Goal: Information Seeking & Learning: Find specific fact

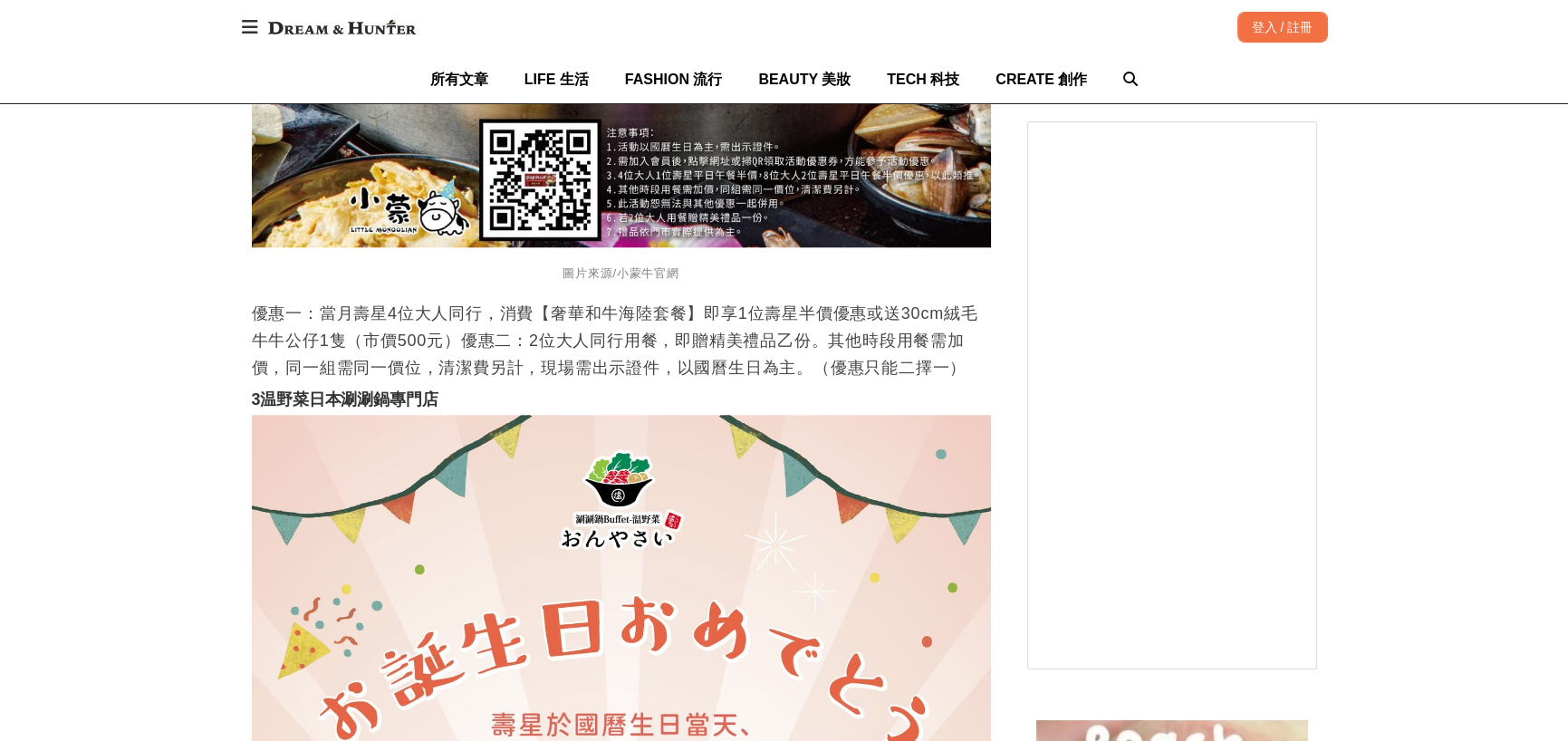
scroll to position [4438, 0]
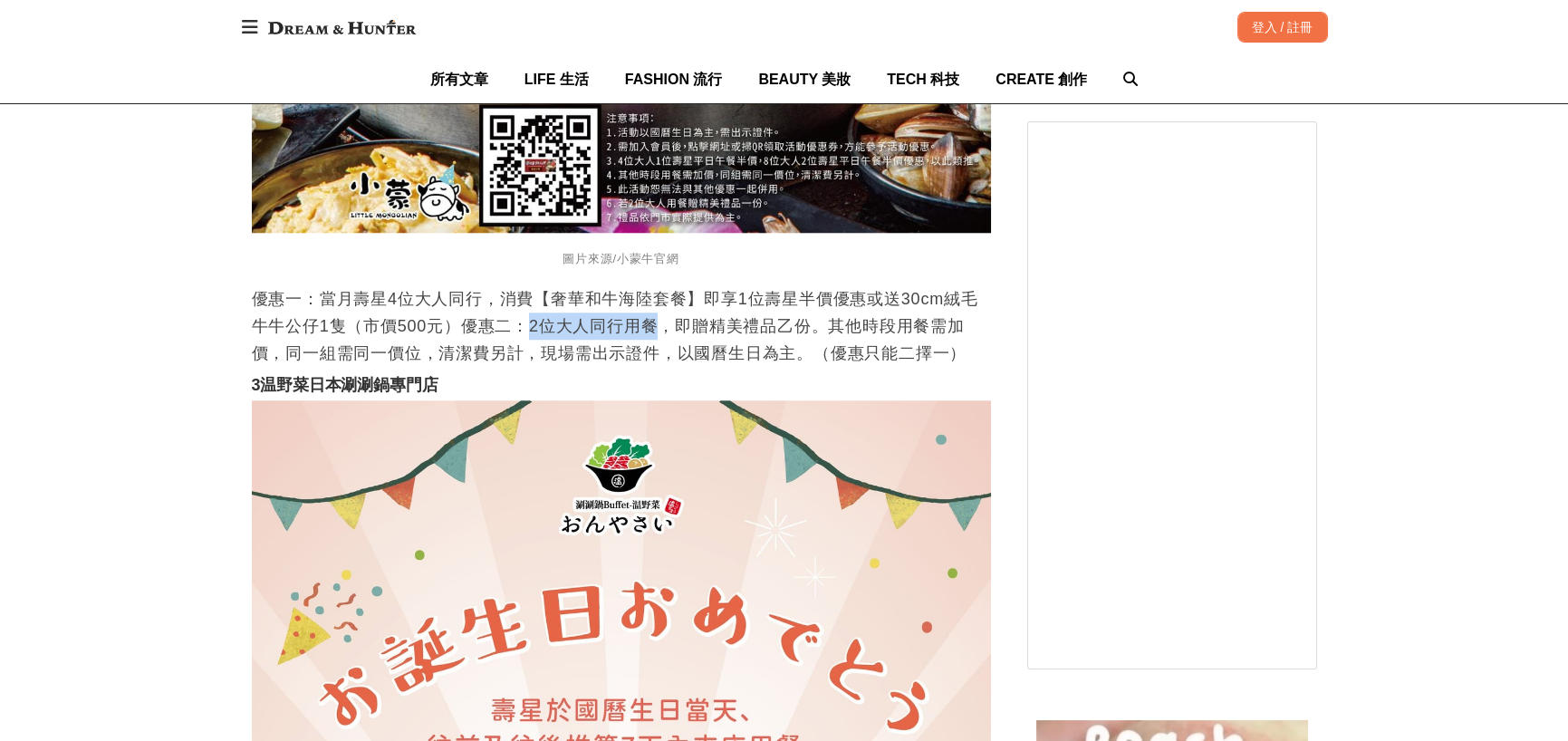
drag, startPoint x: 532, startPoint y: 324, endPoint x: 667, endPoint y: 327, distance: 135.0
click at [667, 327] on p "優惠一：當月壽星4位大人同行，消費【奢華和牛海陸套餐】即享1位壽星半價優惠或送30cm絨毛牛牛公仔1隻（市價500元）優惠二：2位大人同行用餐，即贈精美禮品乙…" at bounding box center [621, 326] width 739 height 81
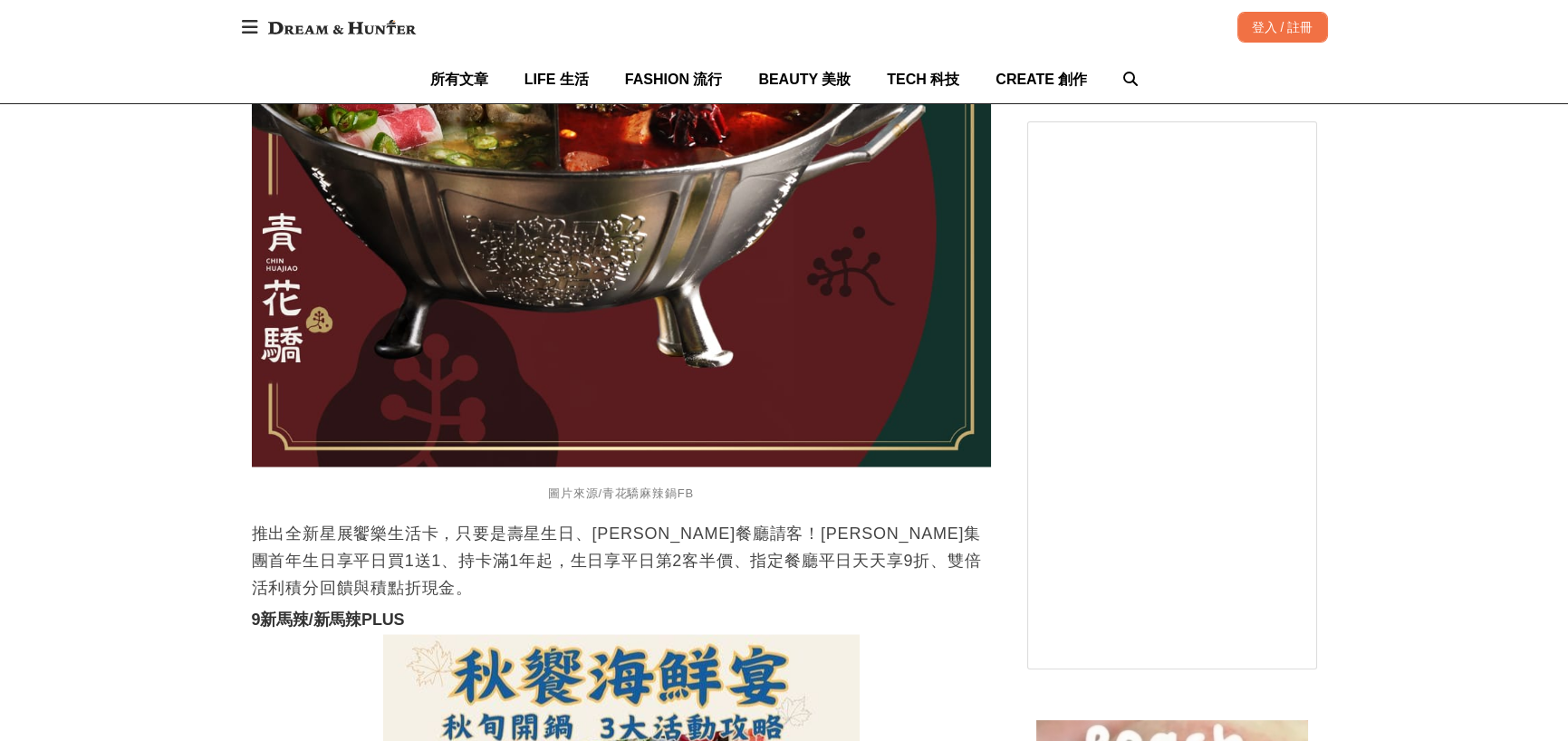
scroll to position [9058, 0]
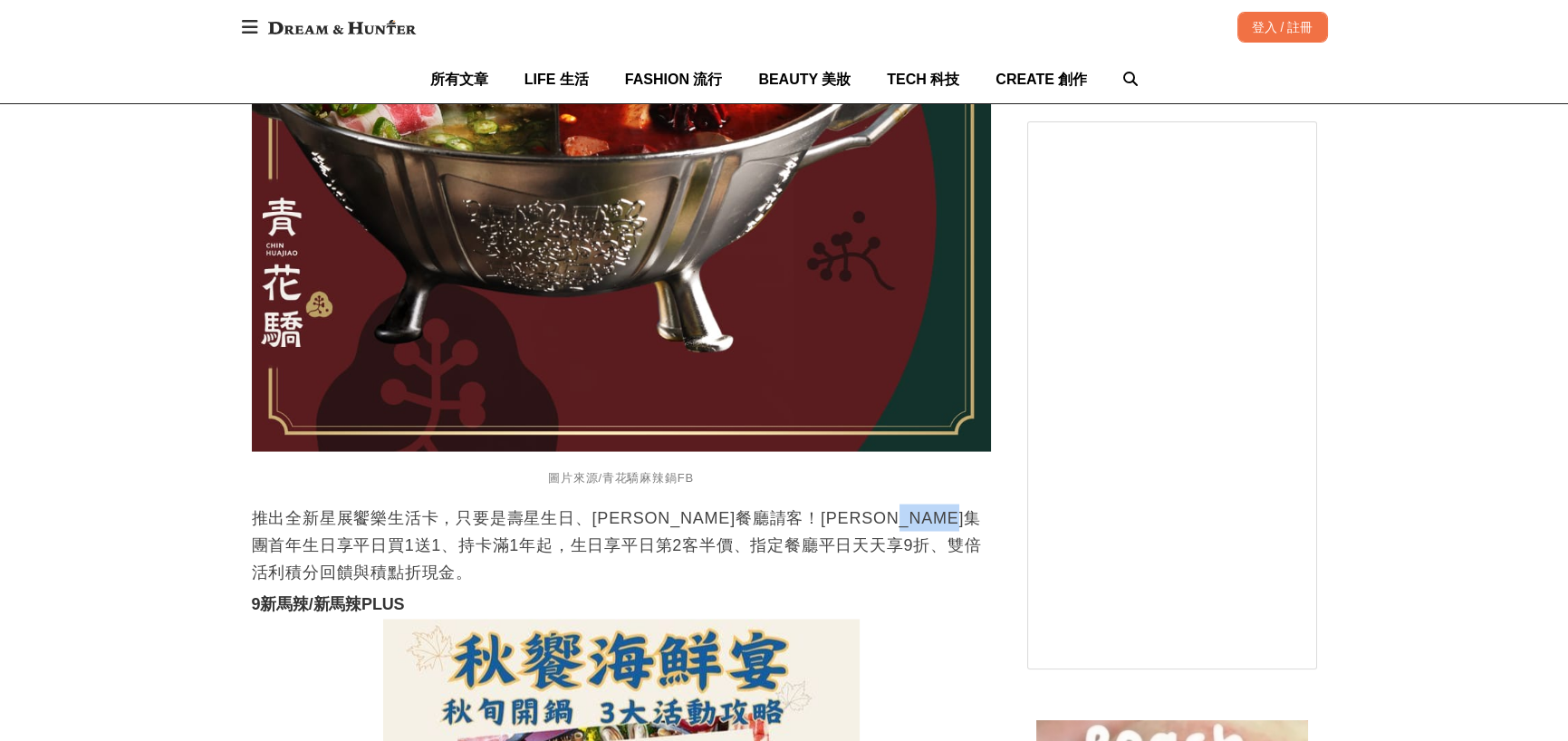
drag, startPoint x: 269, startPoint y: 515, endPoint x: 343, endPoint y: 514, distance: 74.0
click at [343, 514] on p "推出全新星展饗樂生活卡，只要是壽星生日、[PERSON_NAME]餐廳請客！[PERSON_NAME]集團首年生日享平日買1送1、持卡滿1年起，生日享平日第2…" at bounding box center [621, 545] width 739 height 81
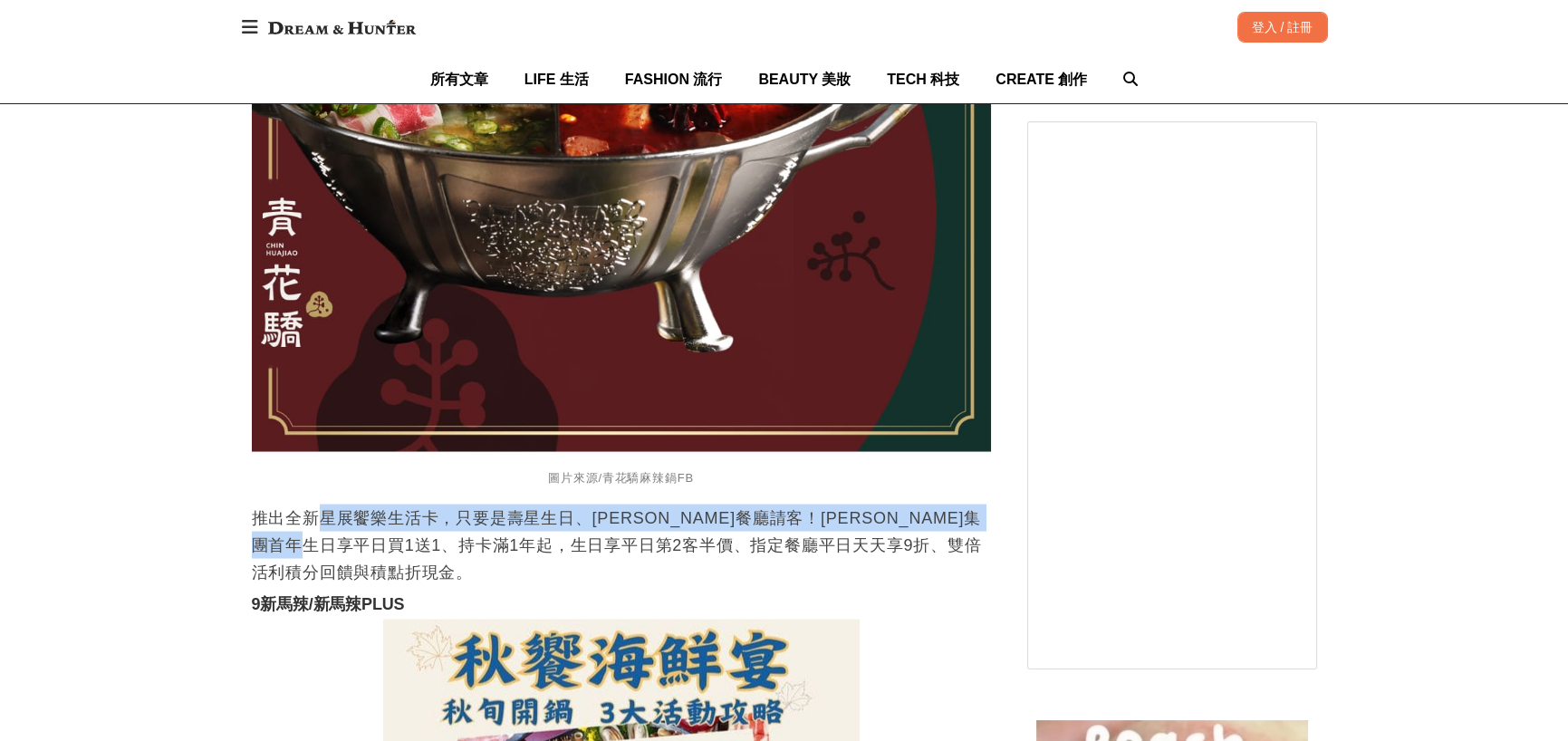
drag, startPoint x: 320, startPoint y: 486, endPoint x: 425, endPoint y: 511, distance: 107.9
click at [425, 511] on p "推出全新星展饗樂生活卡，只要是壽星生日、[PERSON_NAME]餐廳請客！[PERSON_NAME]集團首年生日享平日買1送1、持卡滿1年起，生日享平日第2…" at bounding box center [621, 545] width 739 height 81
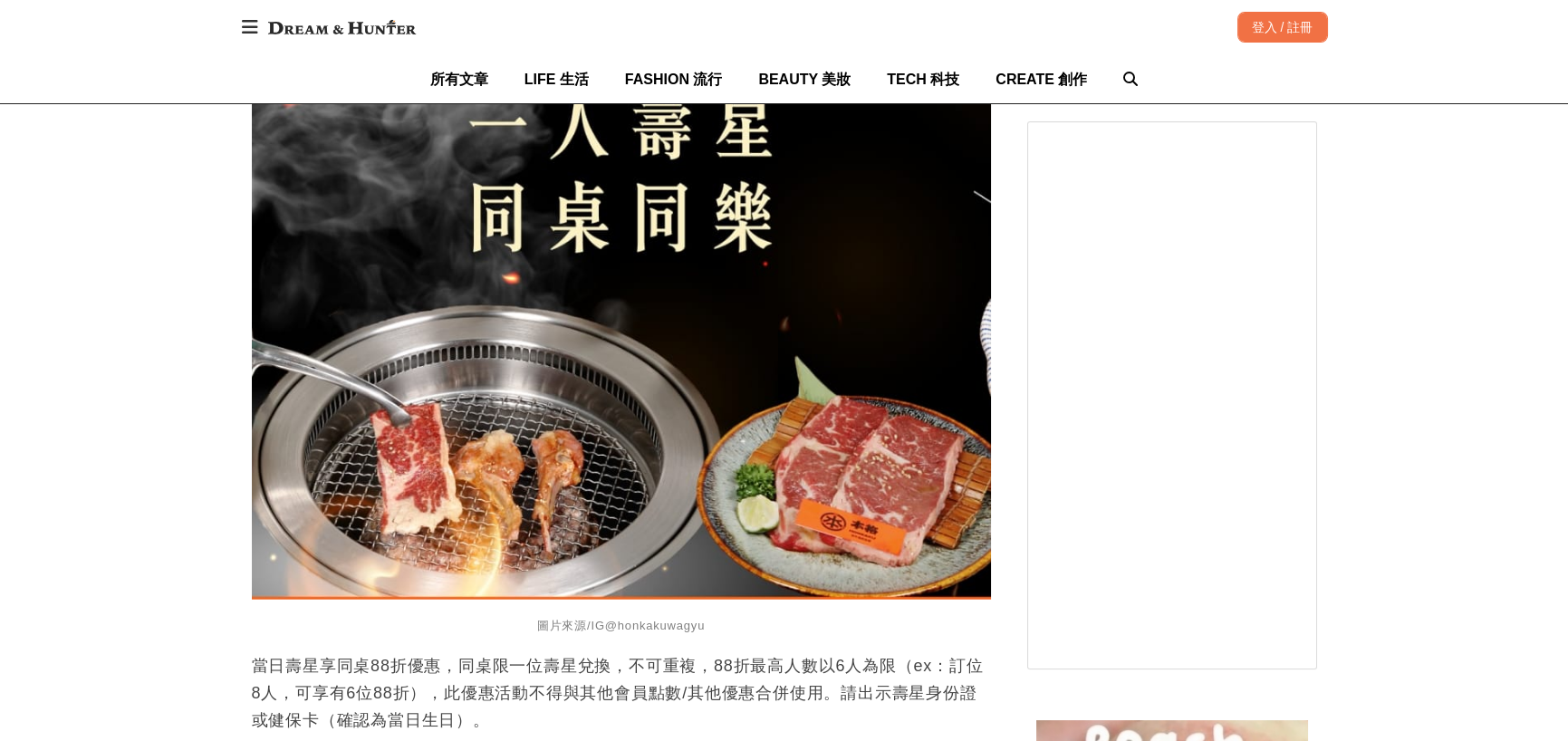
scroll to position [11686, 0]
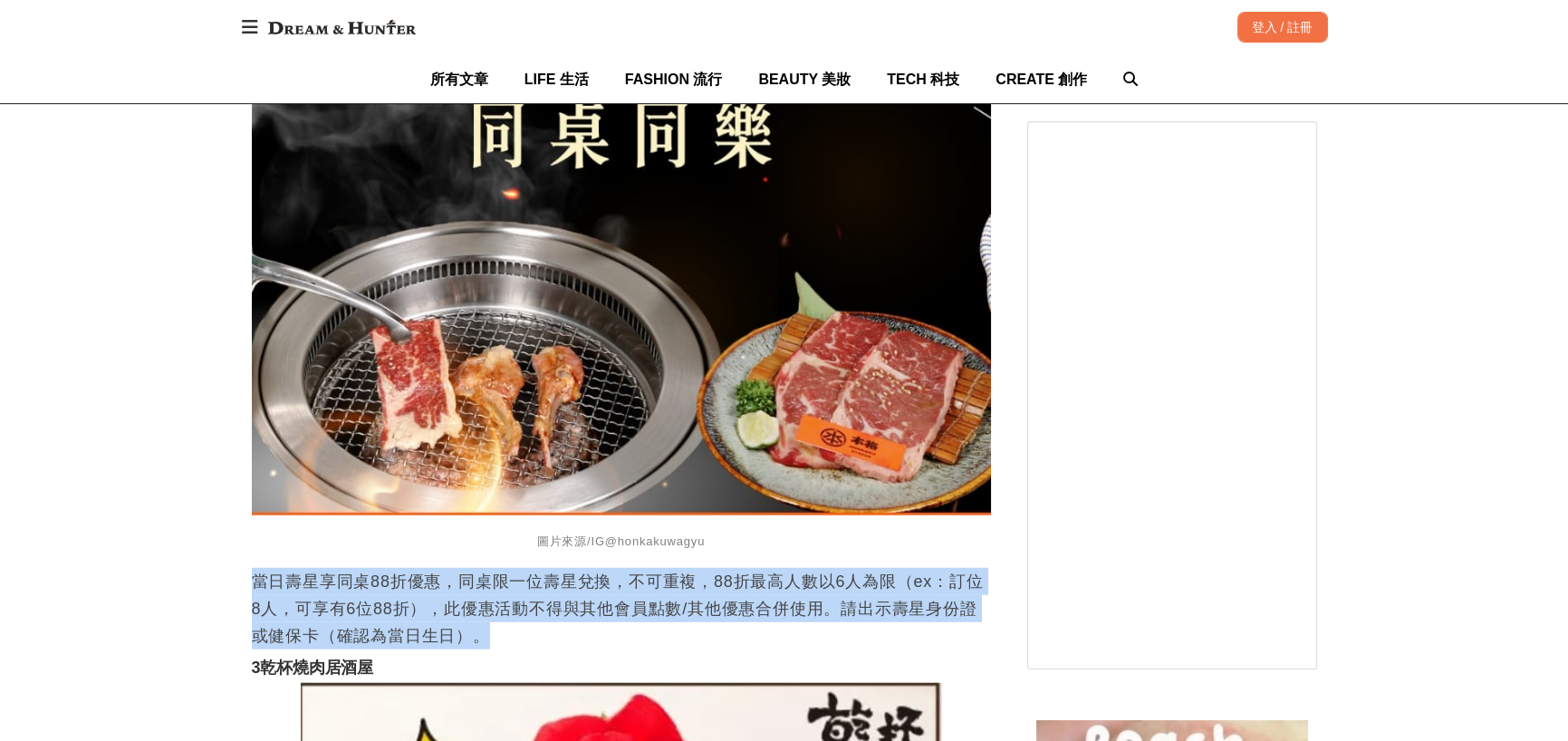
drag, startPoint x: 257, startPoint y: 523, endPoint x: 695, endPoint y: 581, distance: 441.8
click at [695, 581] on p "當日壽星享同桌88折優惠，同桌限一位壽星兌換，不可重複，88折最高人數以6人為限（ex：訂位8人，可享有6位88折），此優惠活動不得與其他會員點數/其他優惠合…" at bounding box center [621, 609] width 739 height 81
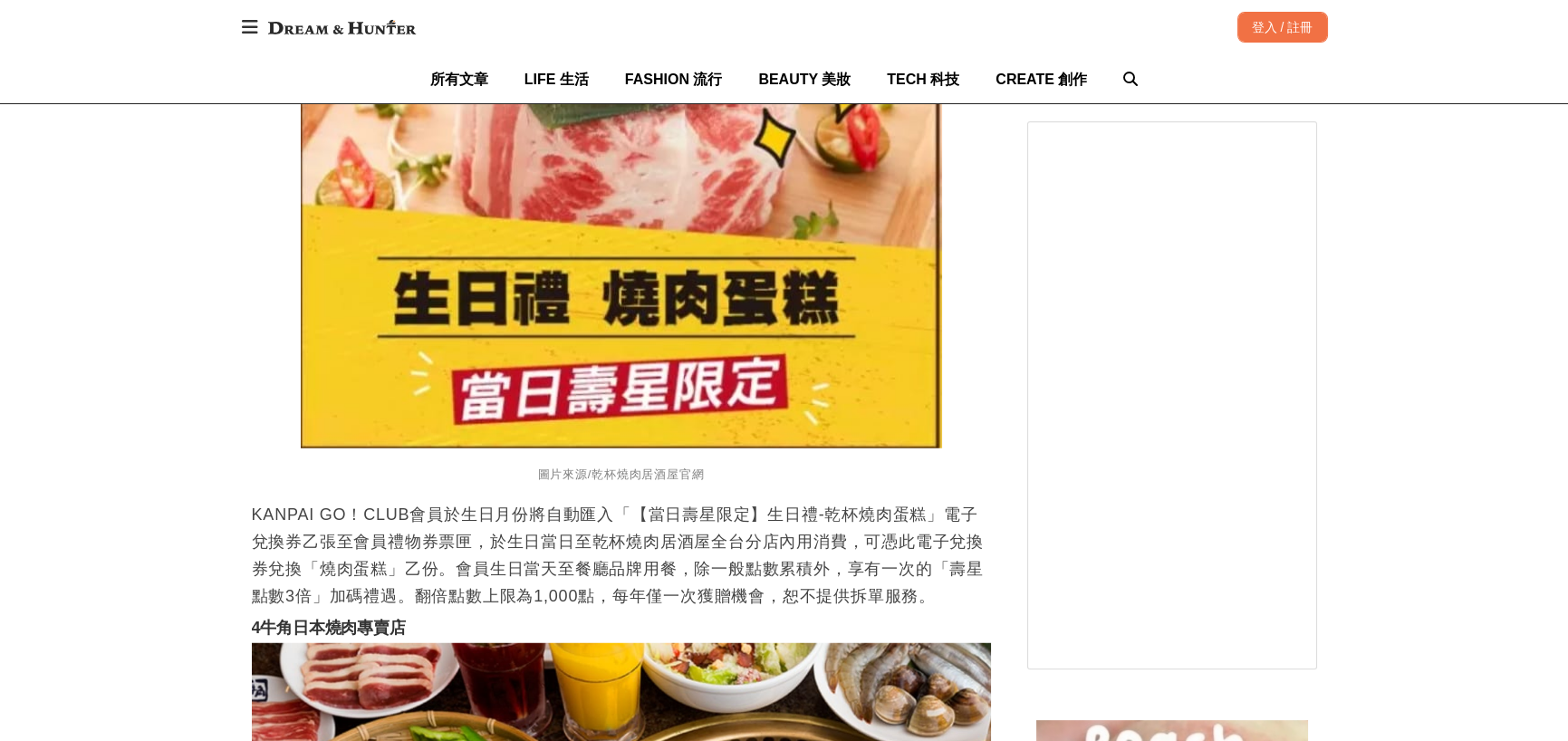
scroll to position [12682, 0]
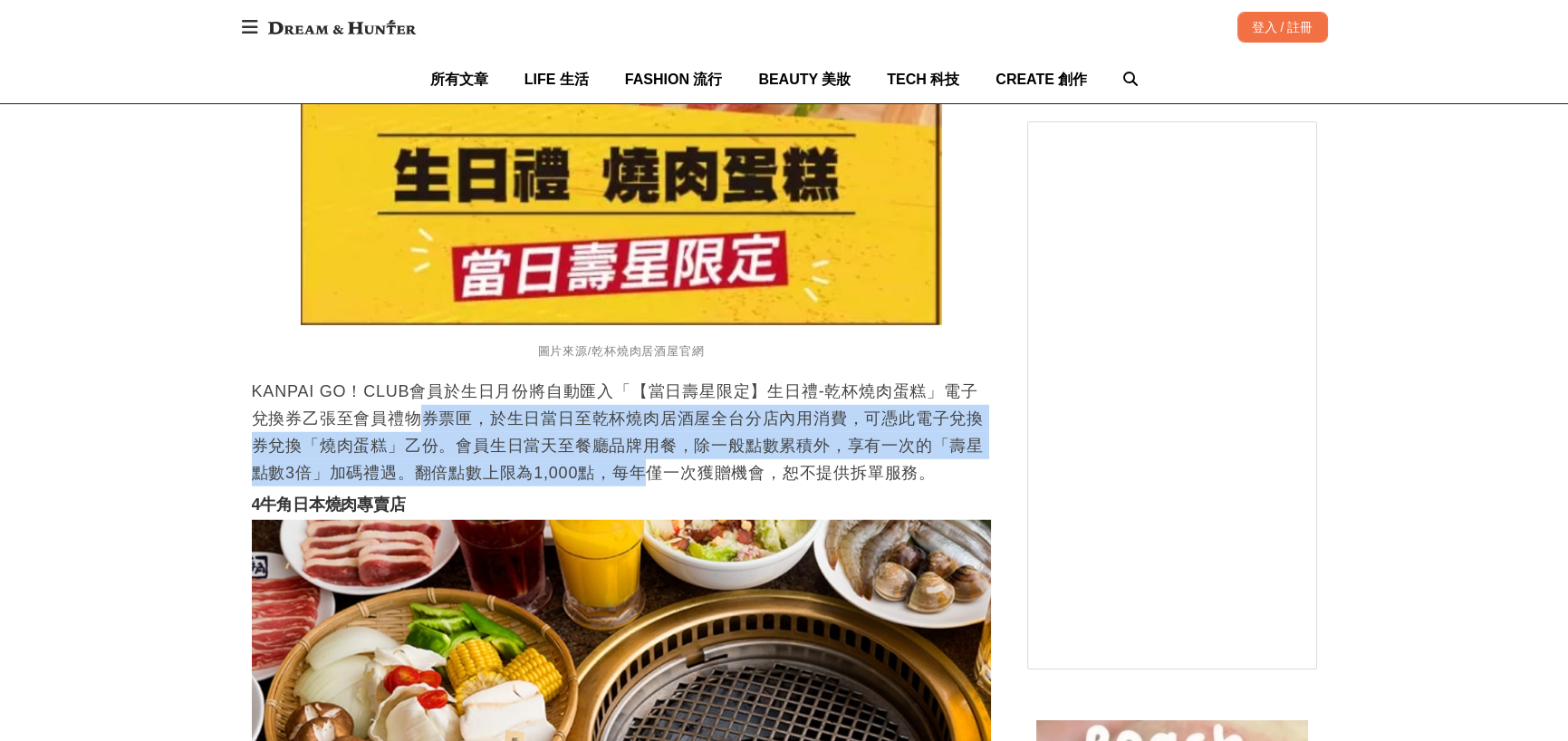
drag, startPoint x: 406, startPoint y: 360, endPoint x: 621, endPoint y: 416, distance: 222.2
click at [621, 416] on p "KANPAI GO！CLUB會員於生日月份將自動匯入「【當日壽星限定】生日禮-乾杯燒肉蛋糕」電子兌換券乙張至會員禮物券票匣，於生日當日至乾杯燒肉居酒屋全台分店…" at bounding box center [621, 432] width 739 height 109
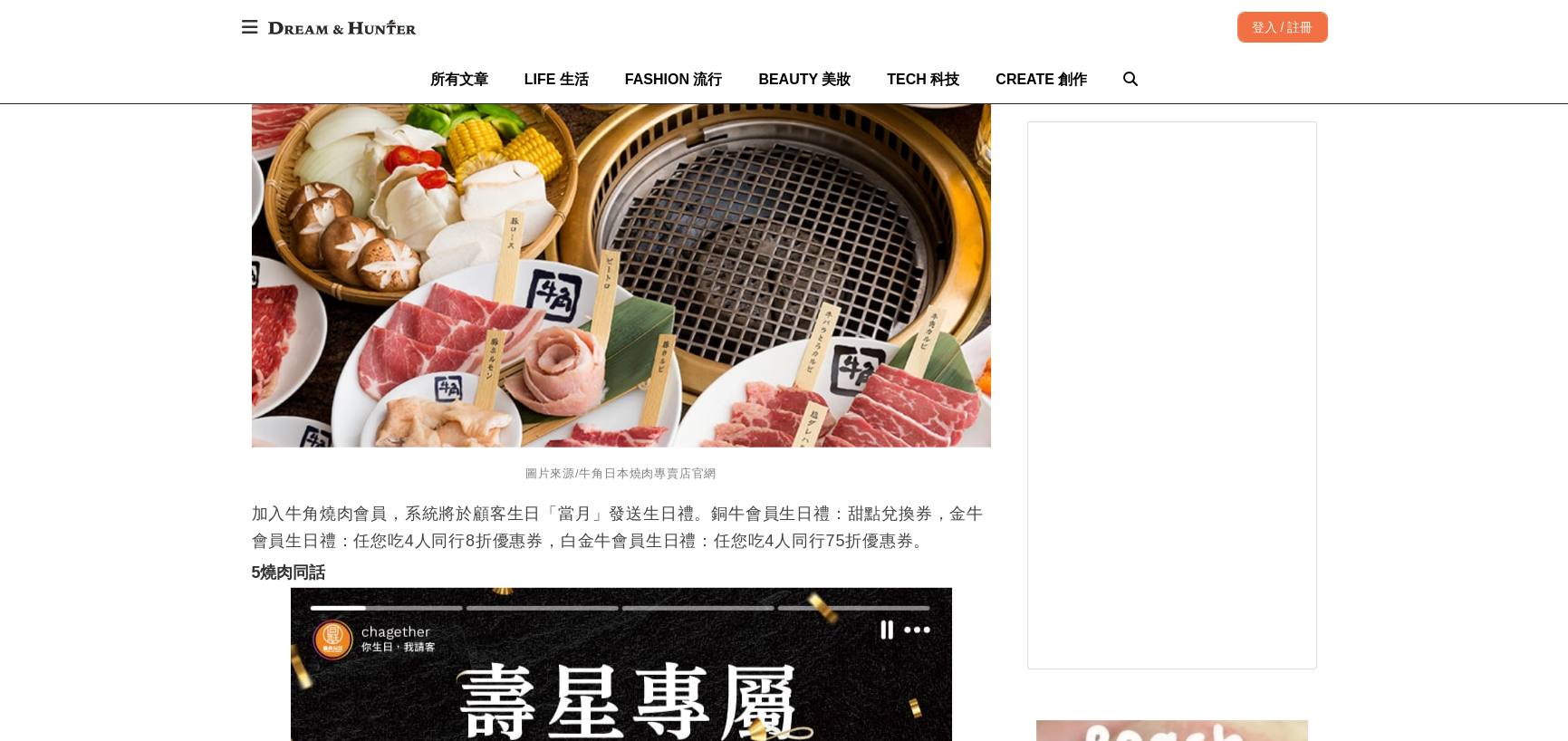
scroll to position [13226, 0]
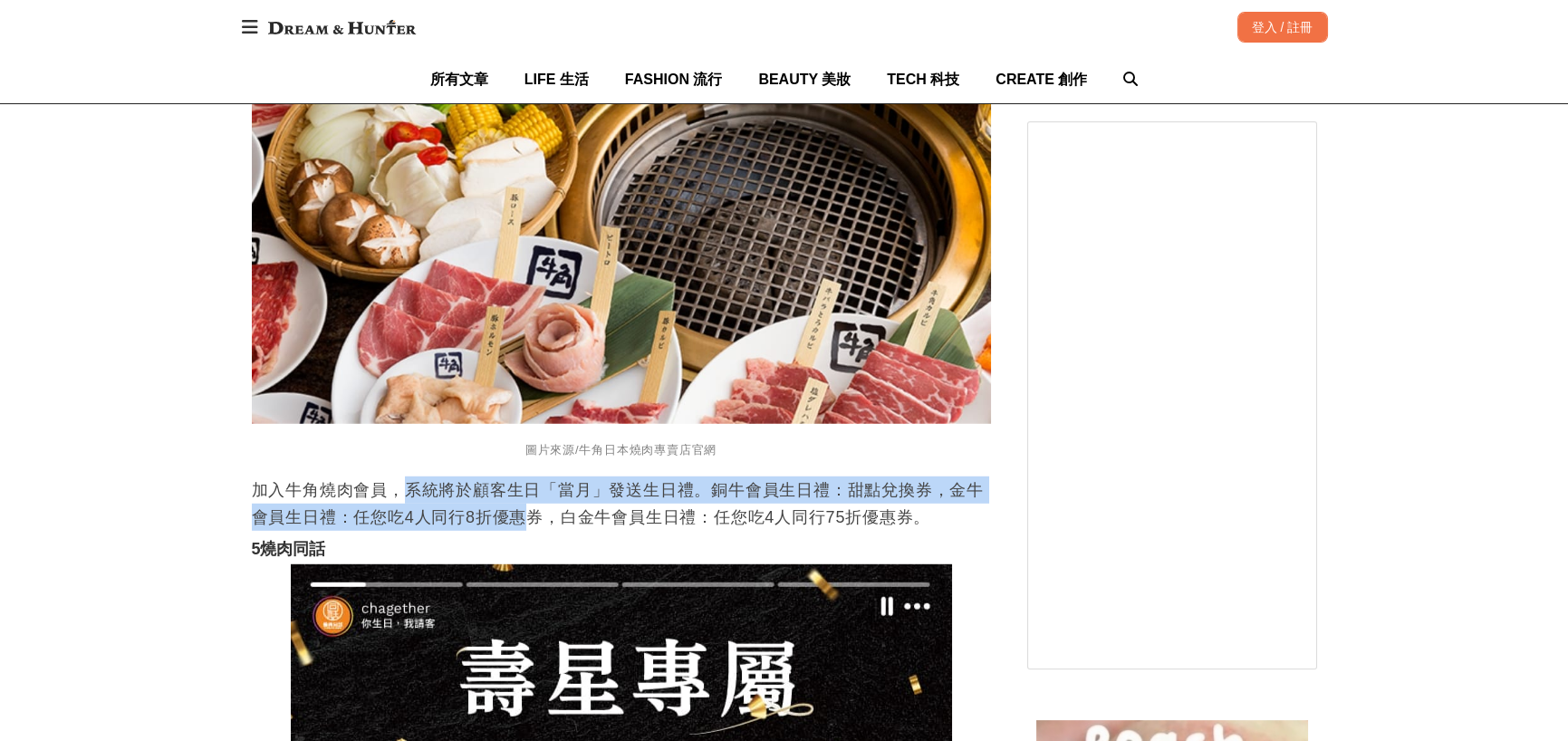
drag, startPoint x: 409, startPoint y: 433, endPoint x: 530, endPoint y: 458, distance: 123.6
click at [530, 476] on p "加入牛角燒肉會員，系統將於顧客生日「當月」發送生日禮。銅牛會員生日禮：甜點兌換券，金牛會員生日禮：任您吃4人同行8折優惠券，白金牛會員生日禮：任您吃4人同行7…" at bounding box center [621, 503] width 739 height 54
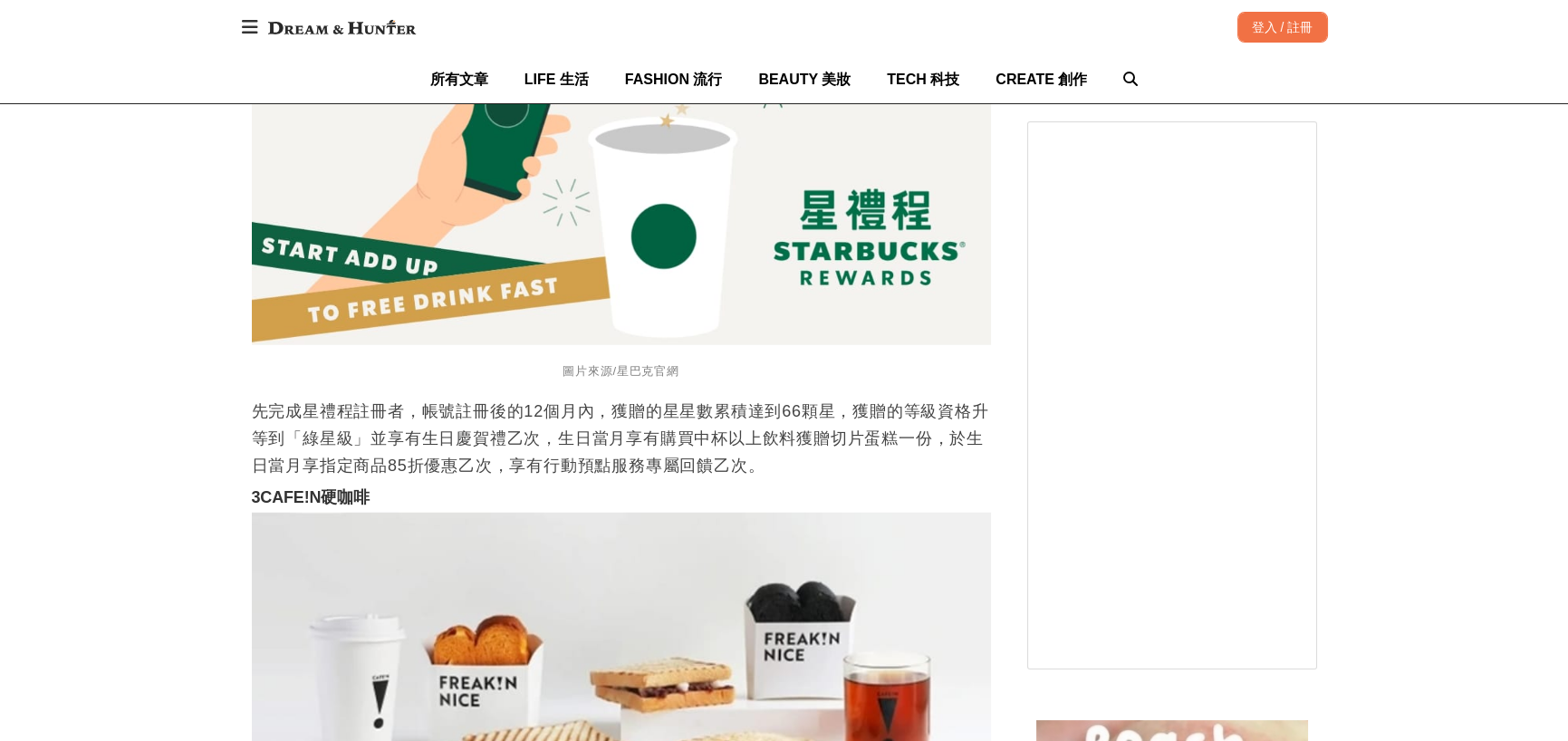
scroll to position [29712, 0]
